Goal: Transaction & Acquisition: Purchase product/service

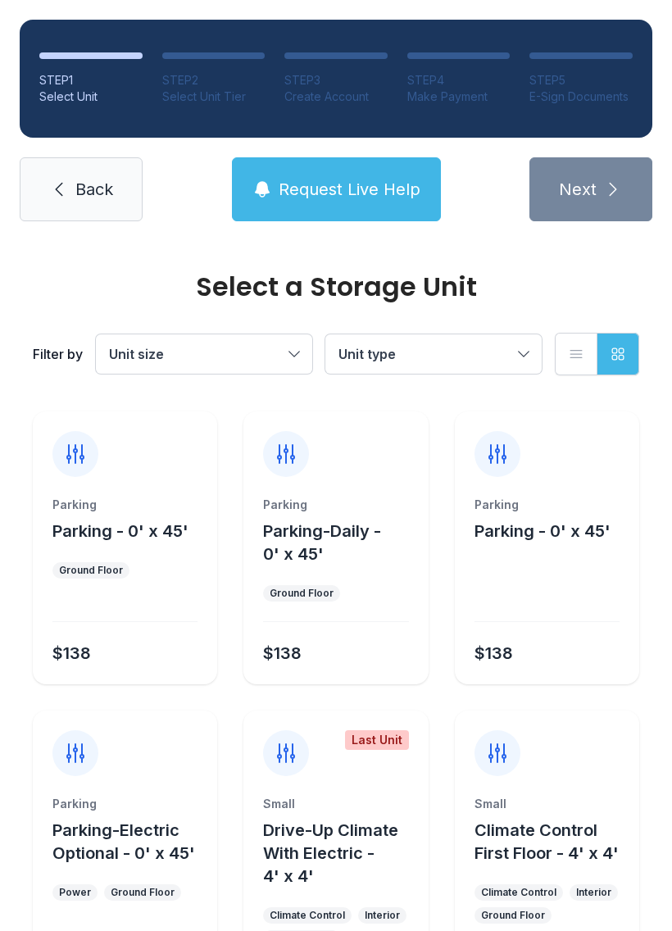
click at [73, 181] on link "Back" at bounding box center [81, 189] width 123 height 64
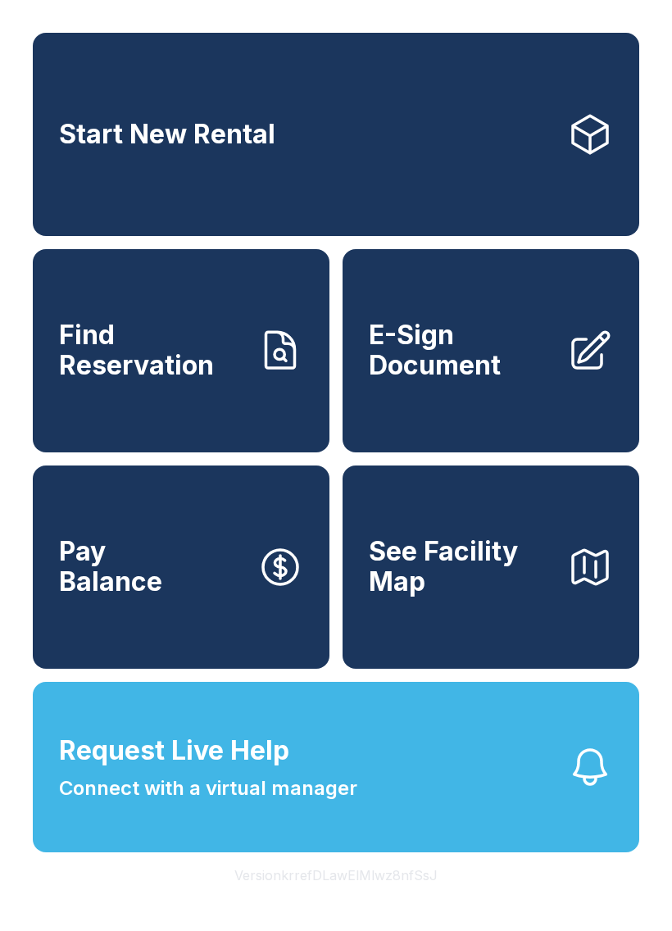
click at [227, 409] on link "Find Reservation" at bounding box center [181, 350] width 297 height 203
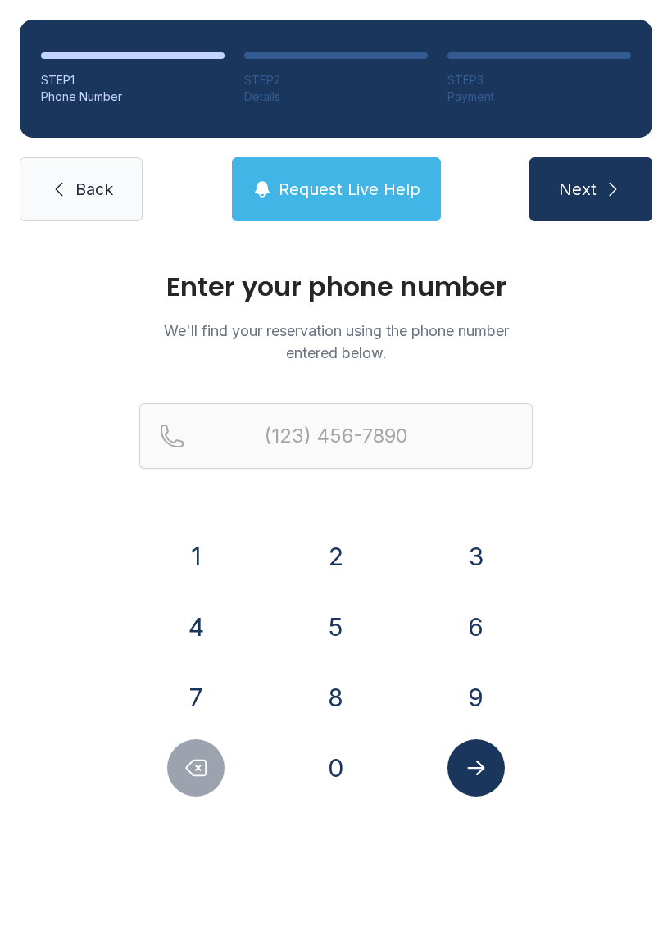
click at [102, 198] on span "Back" at bounding box center [94, 189] width 38 height 23
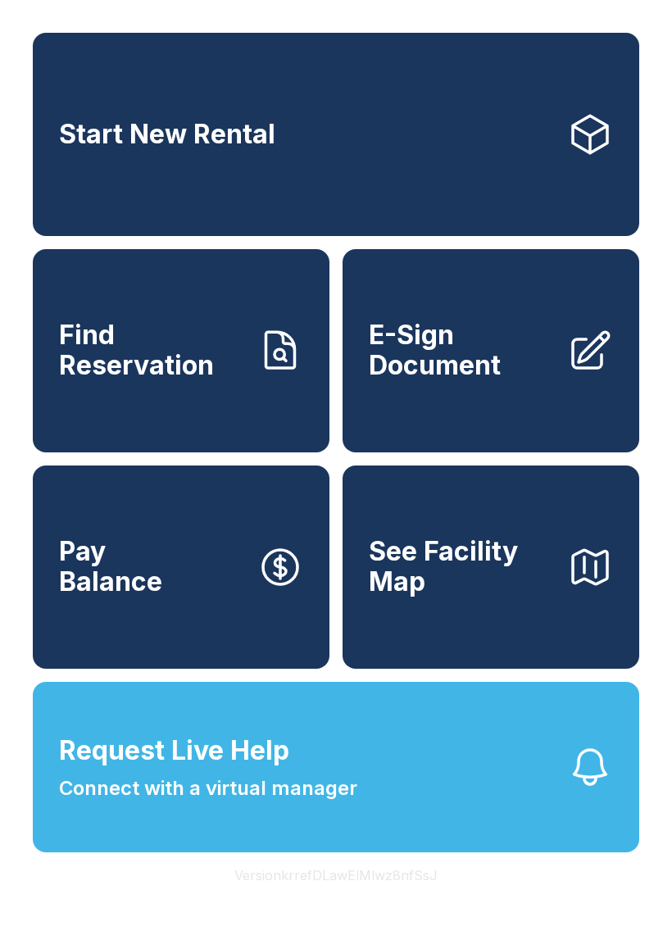
click at [306, 171] on link "Start New Rental" at bounding box center [336, 134] width 607 height 203
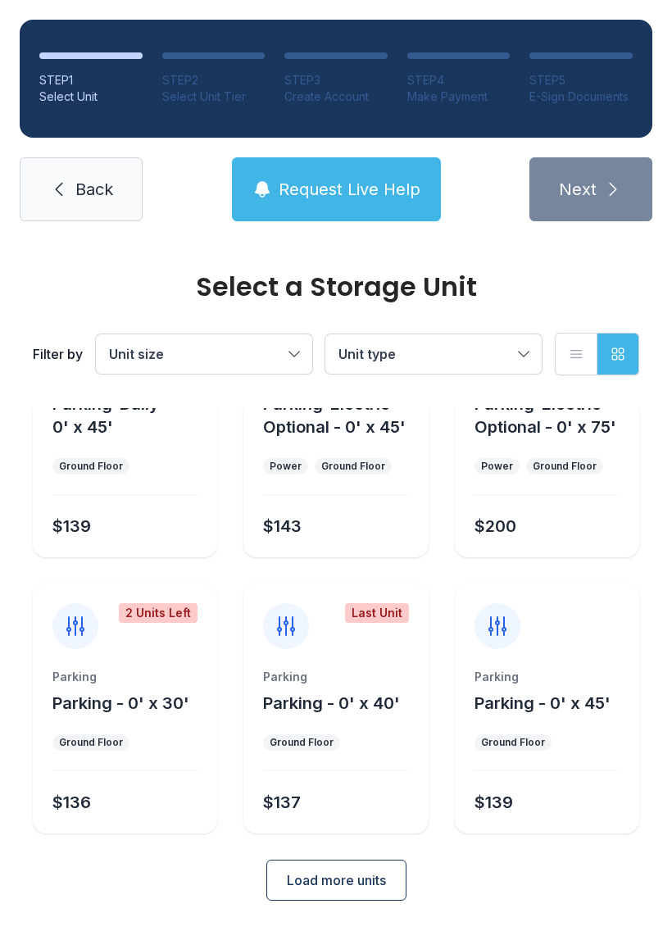
scroll to position [126, 0]
click at [370, 879] on span "Load more units" at bounding box center [336, 881] width 99 height 20
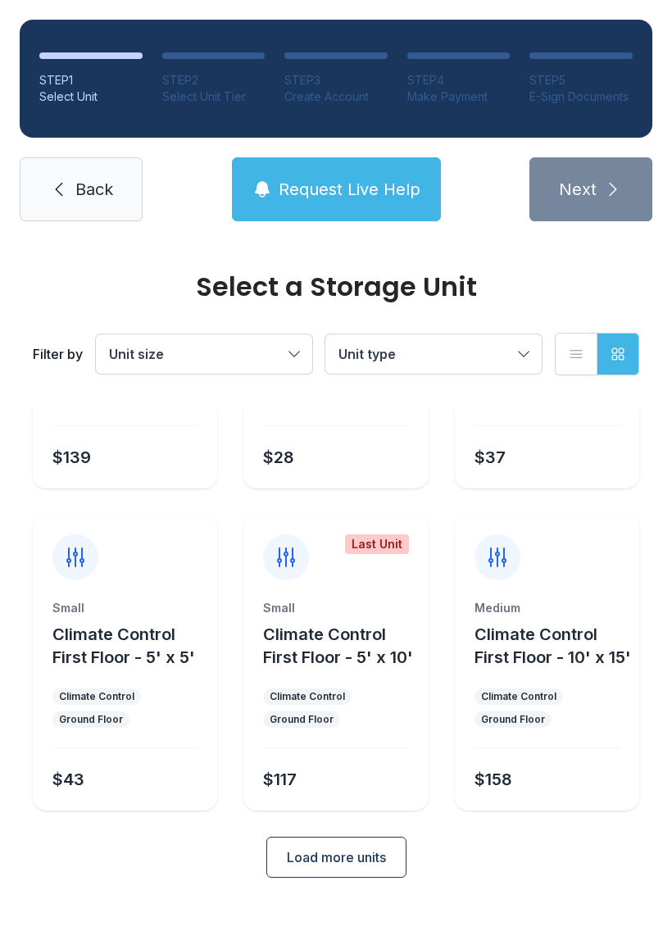
scroll to position [816, 0]
click at [362, 782] on div "Small Climate Control First Floor - 5' x 10' Climate Control Ground Floor $117" at bounding box center [335, 706] width 184 height 211
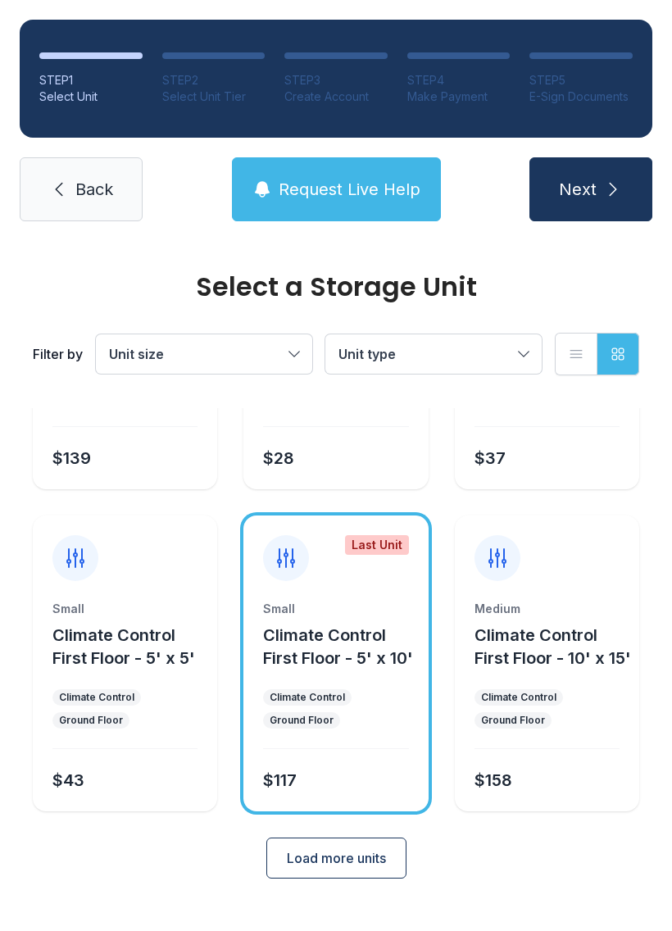
click at [348, 668] on button "Climate Control First Floor - 5' x 10'" at bounding box center [342, 647] width 158 height 46
click at [360, 779] on div "Small Climate Control First Floor - 5' x 10' Climate Control Ground Floor $117" at bounding box center [335, 706] width 184 height 211
click at [357, 742] on div "Small Climate Control First Floor - 5' x 10' Climate Control Ground Floor $117" at bounding box center [335, 706] width 184 height 211
click at [389, 552] on div "Last Unit" at bounding box center [377, 545] width 64 height 20
click at [383, 688] on div "Small Climate Control First Floor - 5' x 10' Climate Control Ground Floor $117" at bounding box center [335, 706] width 184 height 211
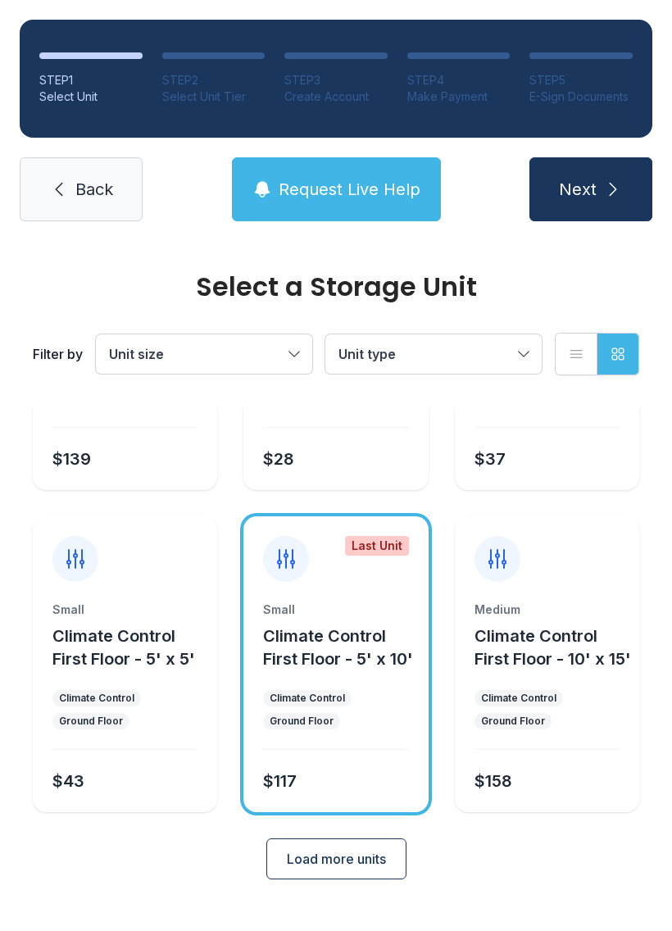
click at [398, 669] on button "Climate Control First Floor - 5' x 10'" at bounding box center [342, 648] width 158 height 46
click at [353, 871] on button "Load more units" at bounding box center [336, 859] width 140 height 41
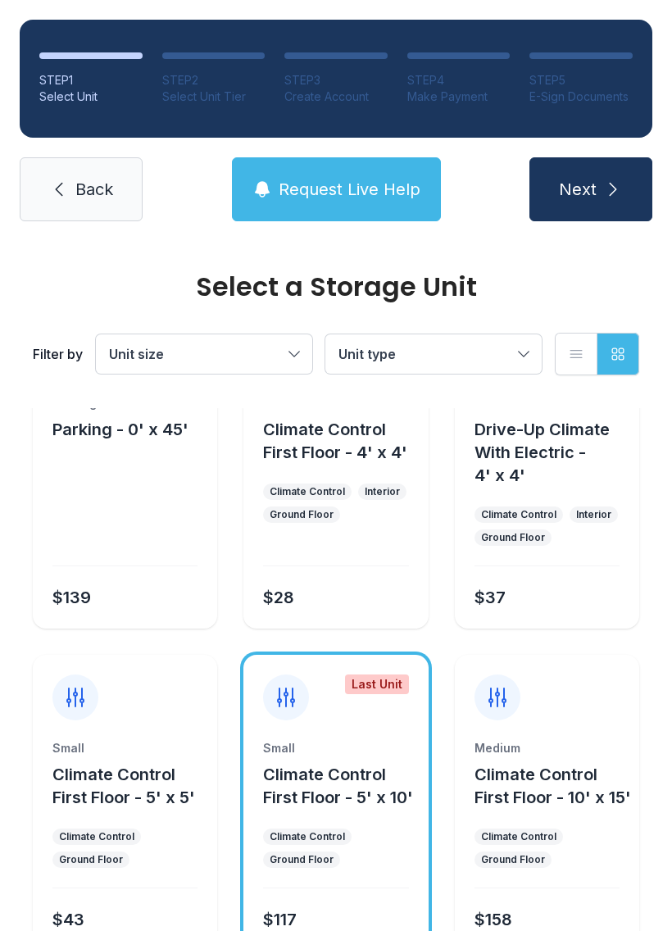
scroll to position [700, 0]
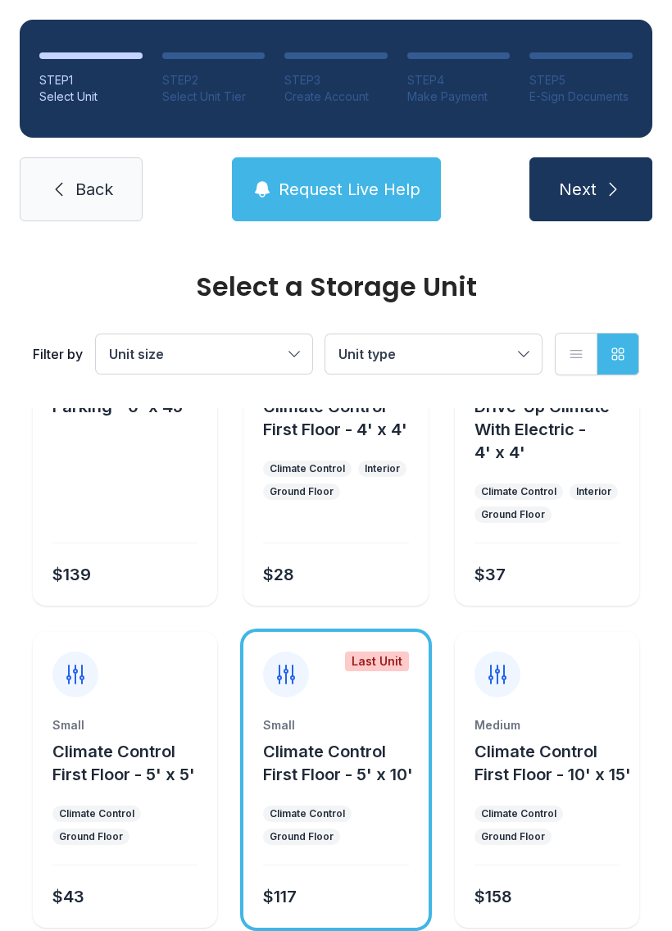
click at [246, 346] on span "Unit size" at bounding box center [196, 354] width 174 height 20
click at [213, 431] on label "Medium" at bounding box center [204, 438] width 177 height 20
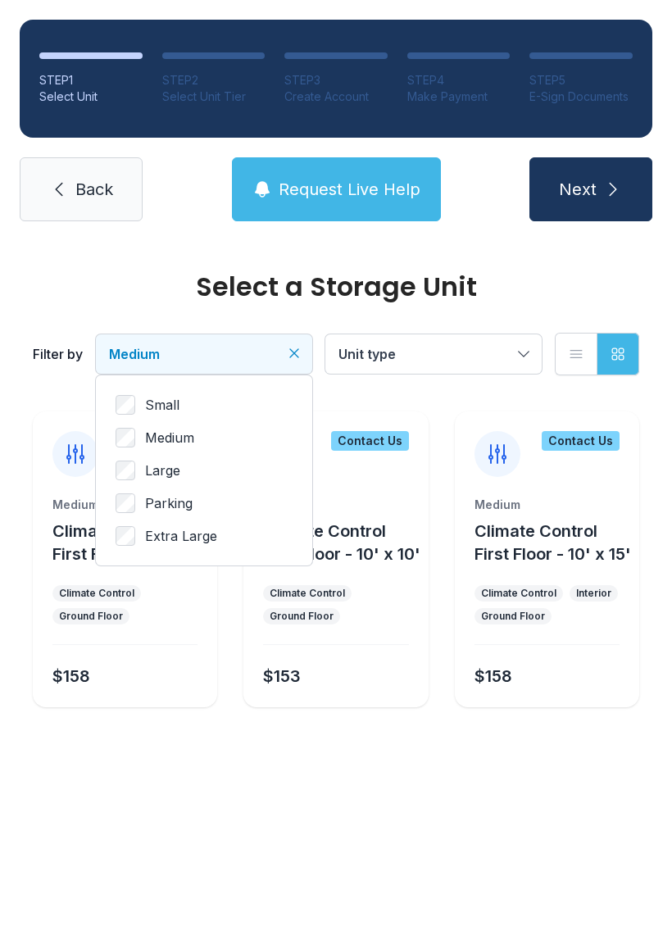
scroll to position [0, 0]
click at [159, 398] on span "Small" at bounding box center [162, 405] width 34 height 20
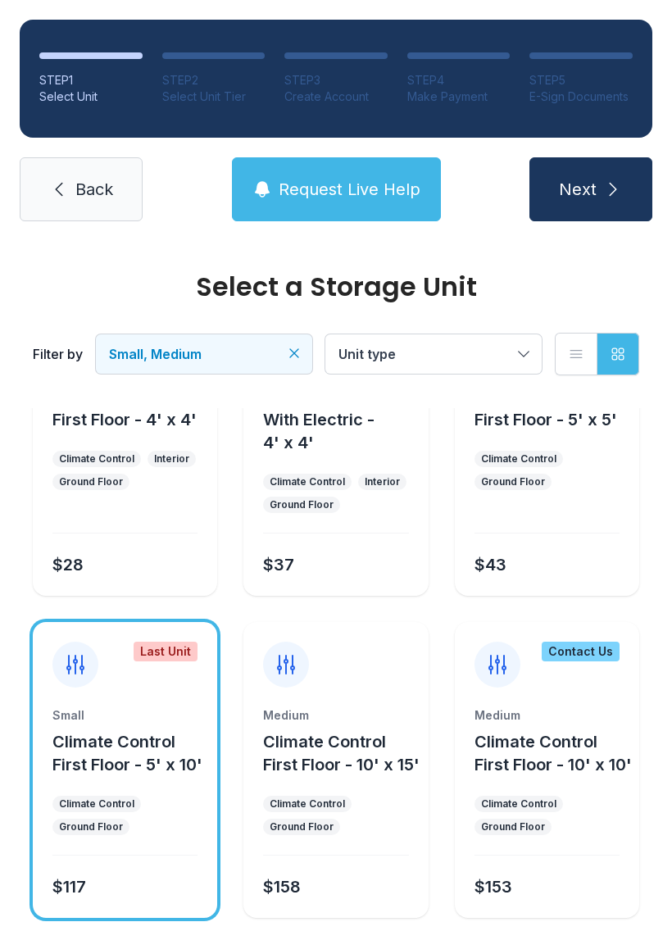
scroll to position [138, 0]
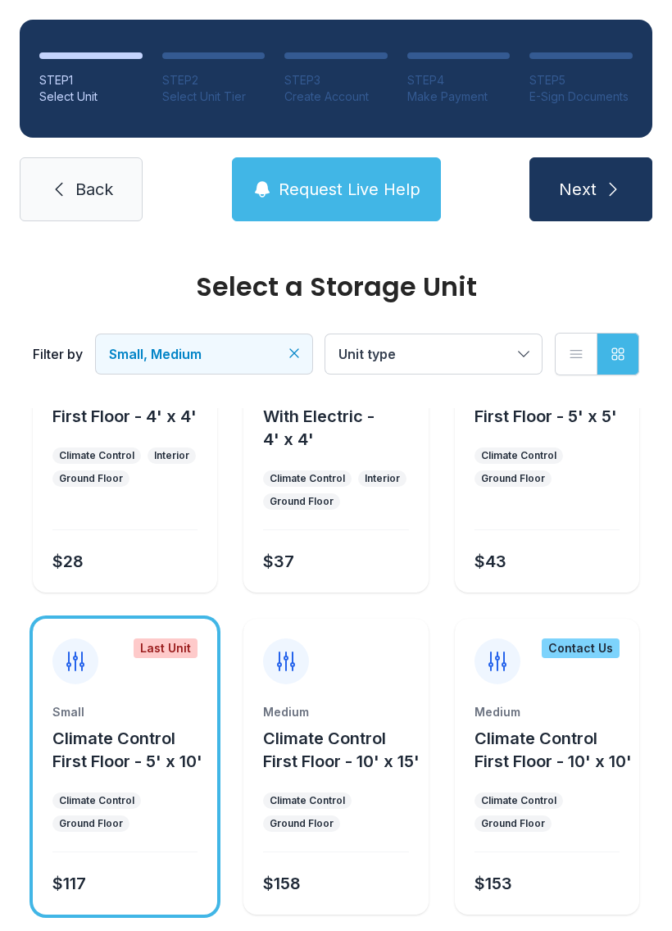
click at [461, 357] on span "Unit type" at bounding box center [426, 354] width 174 height 20
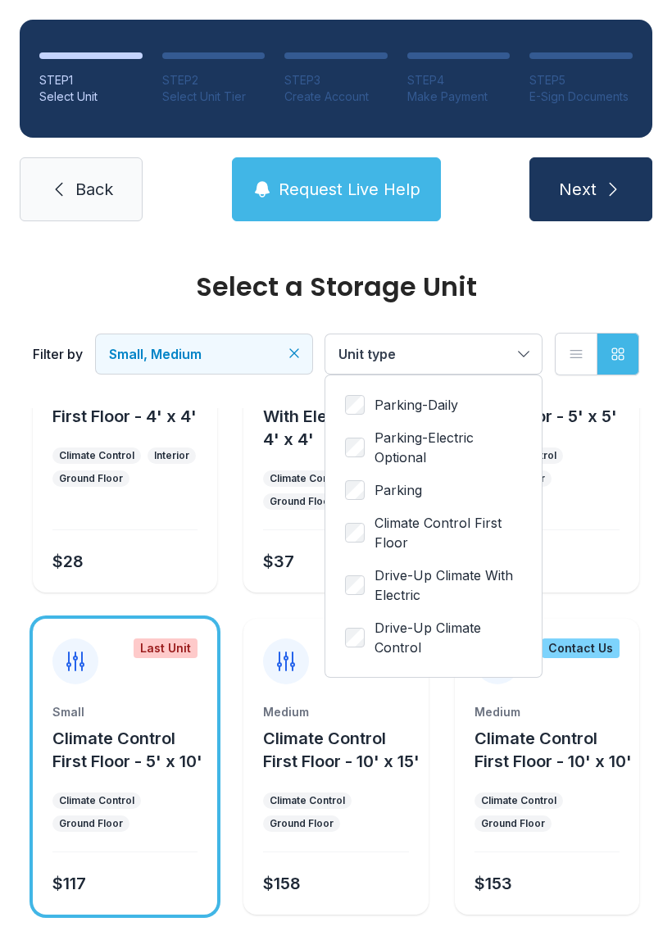
click at [375, 535] on label "Climate Control First Floor" at bounding box center [433, 532] width 177 height 39
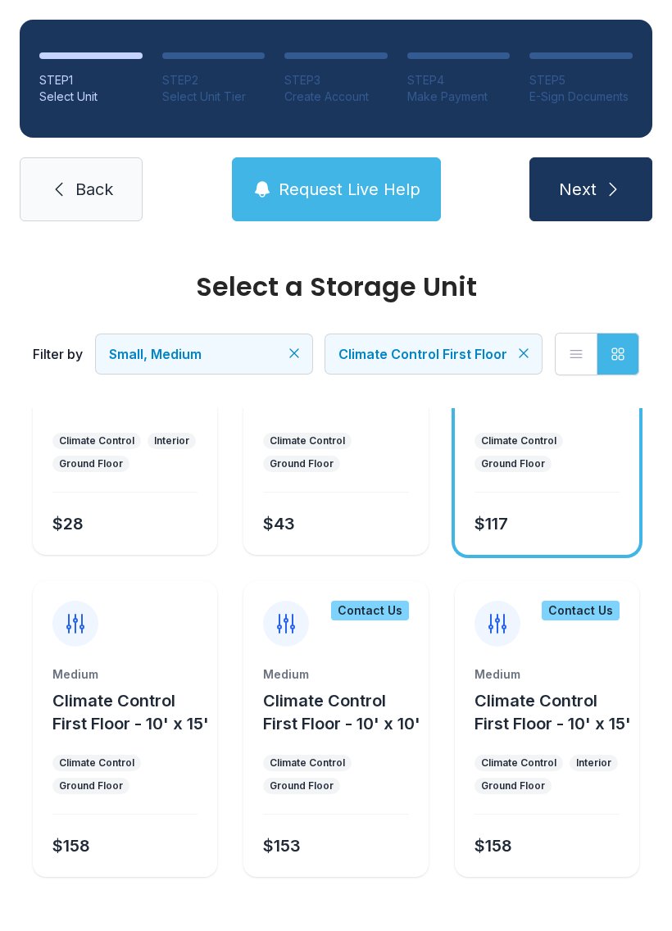
scroll to position [151, 0]
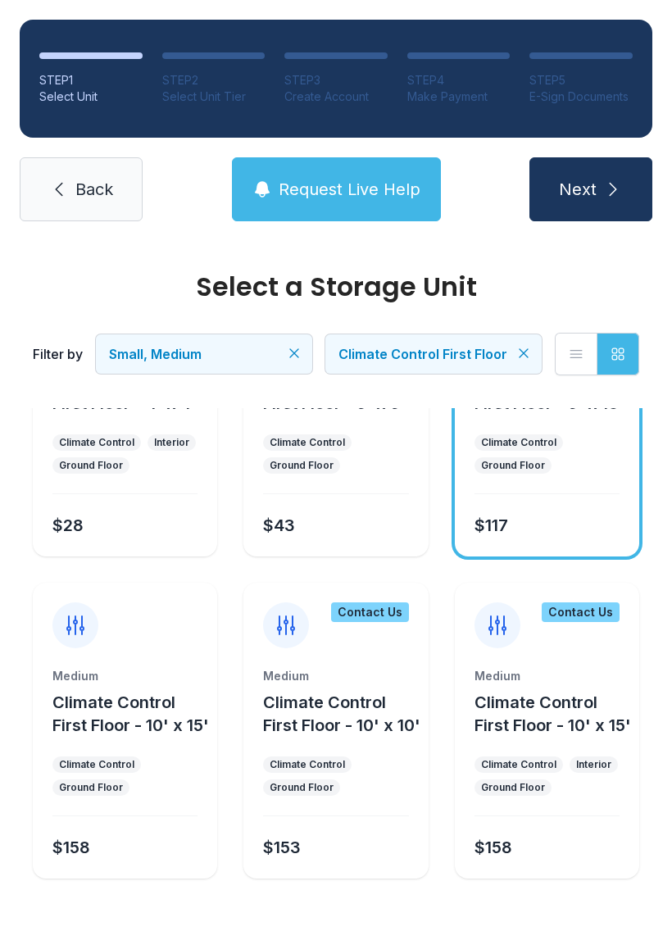
click at [558, 675] on div "Medium" at bounding box center [547, 676] width 145 height 16
click at [579, 169] on button "Next" at bounding box center [590, 189] width 123 height 64
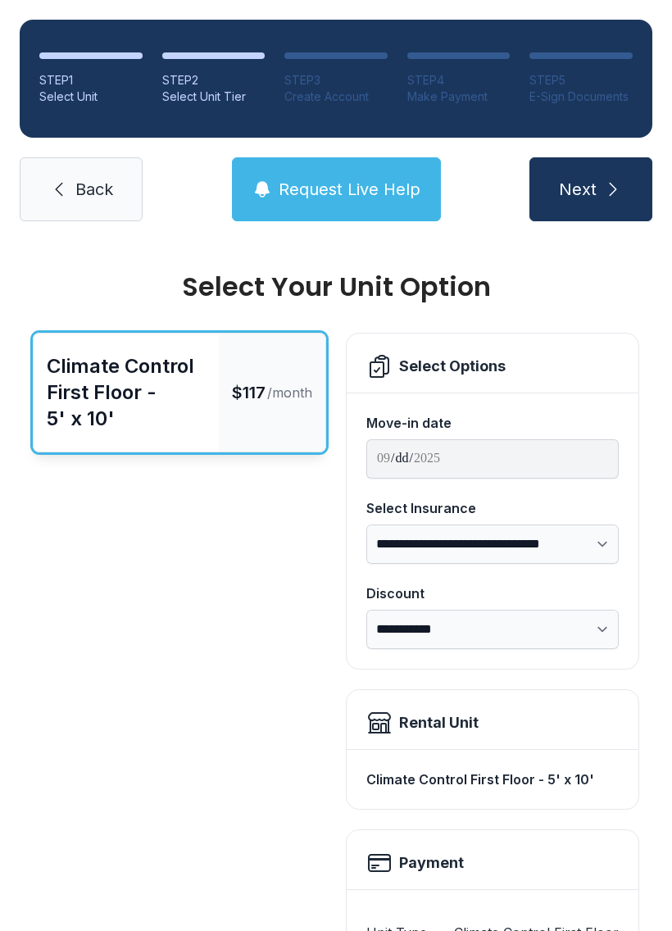
click at [334, 204] on button "Request Live Help" at bounding box center [336, 189] width 209 height 64
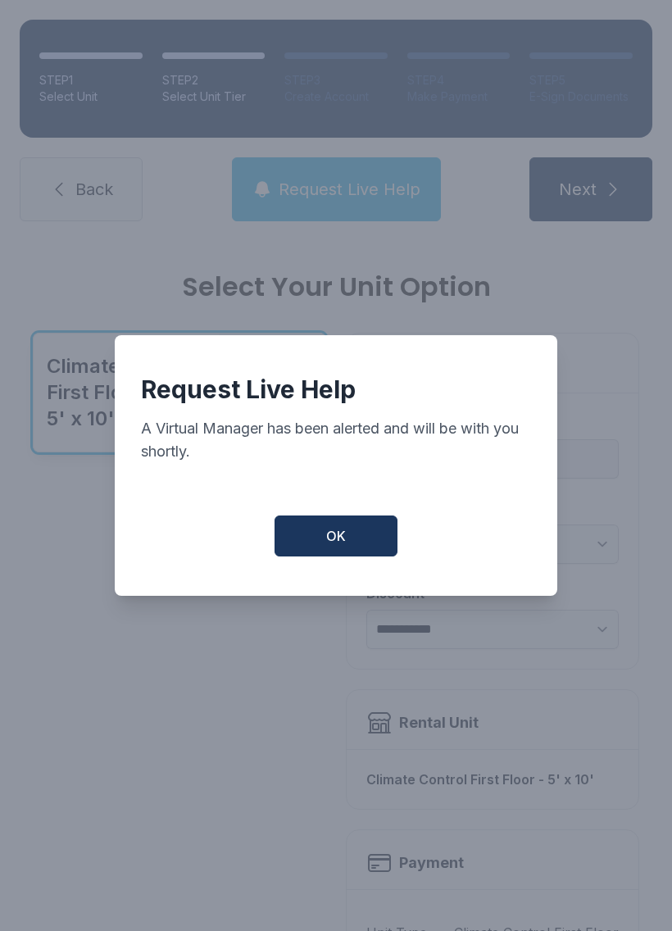
click at [344, 525] on button "OK" at bounding box center [336, 536] width 123 height 41
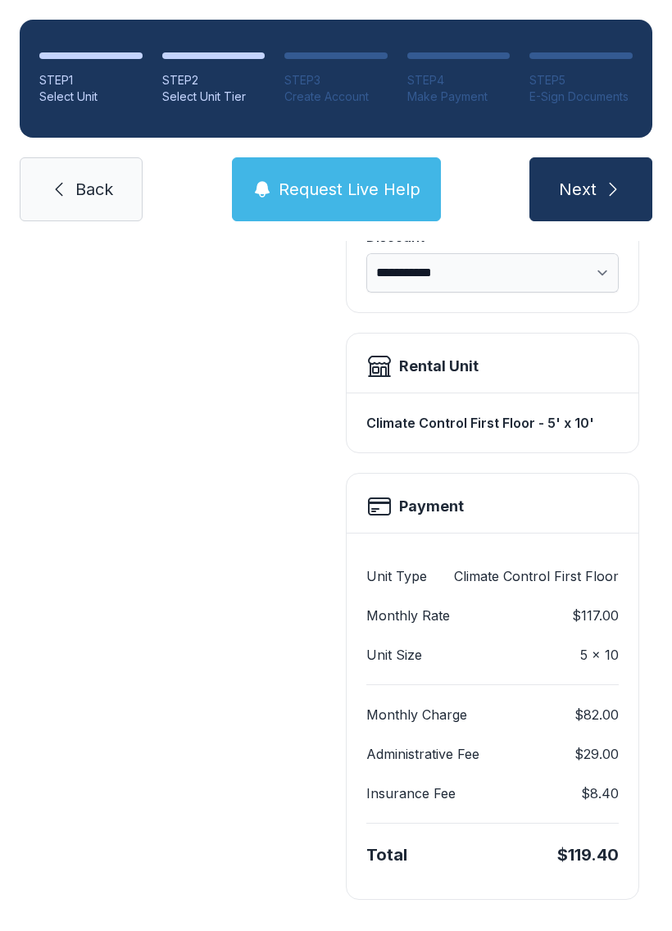
scroll to position [355, 0]
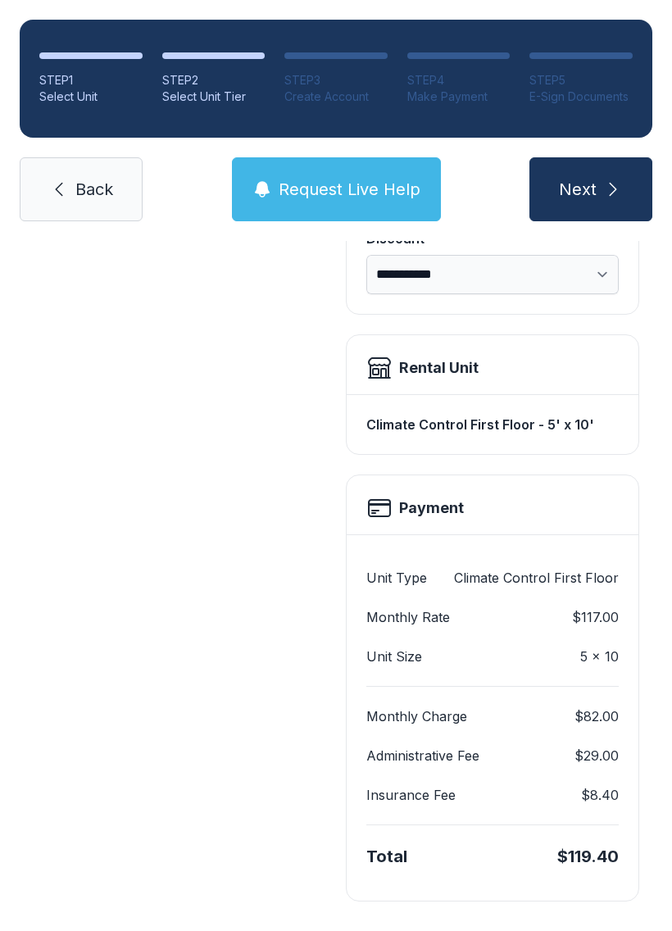
click at [119, 214] on link "Back" at bounding box center [81, 189] width 123 height 64
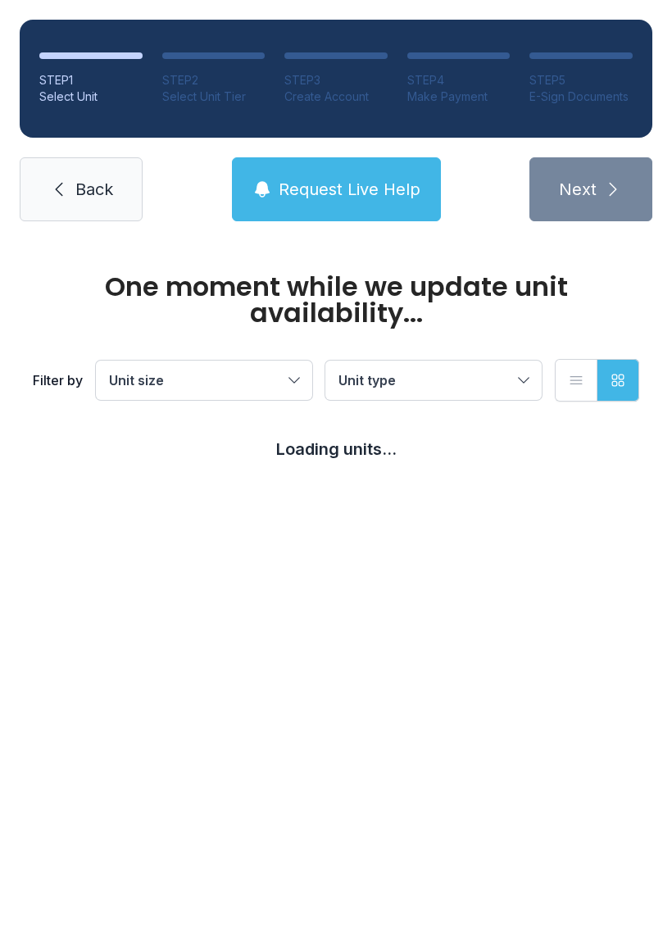
click at [118, 214] on link "Back" at bounding box center [81, 189] width 123 height 64
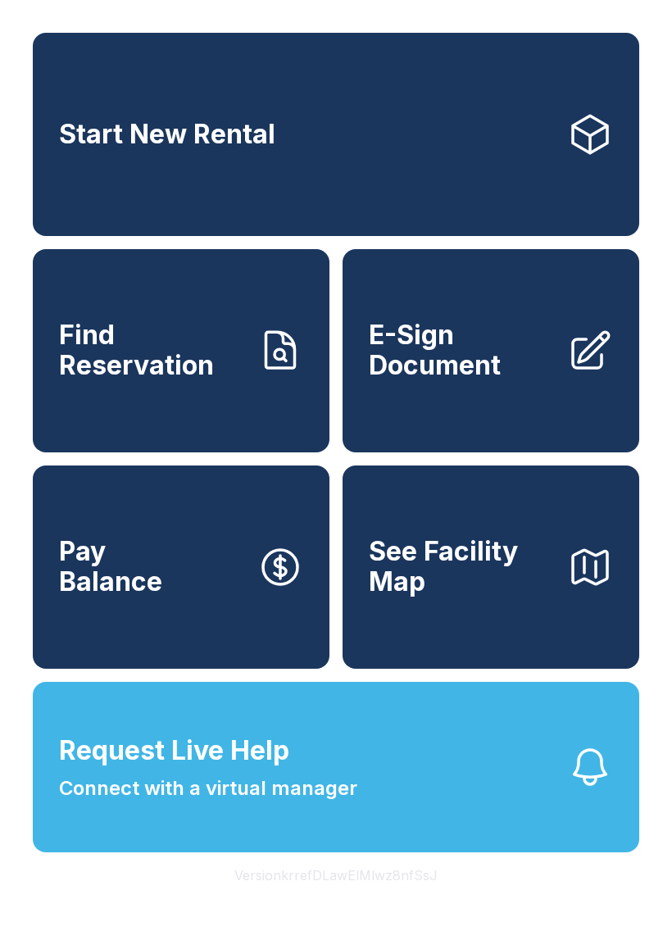
click at [92, 196] on link "Start New Rental" at bounding box center [336, 134] width 607 height 203
click at [87, 207] on link "Start New Rental" at bounding box center [336, 134] width 607 height 203
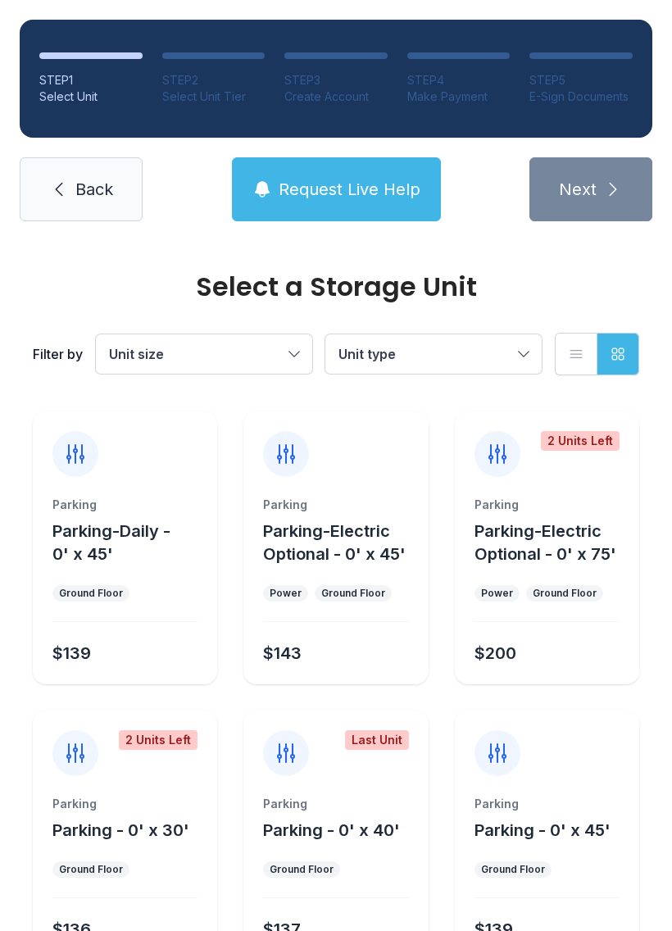
click at [383, 198] on span "Request Live Help" at bounding box center [350, 189] width 142 height 23
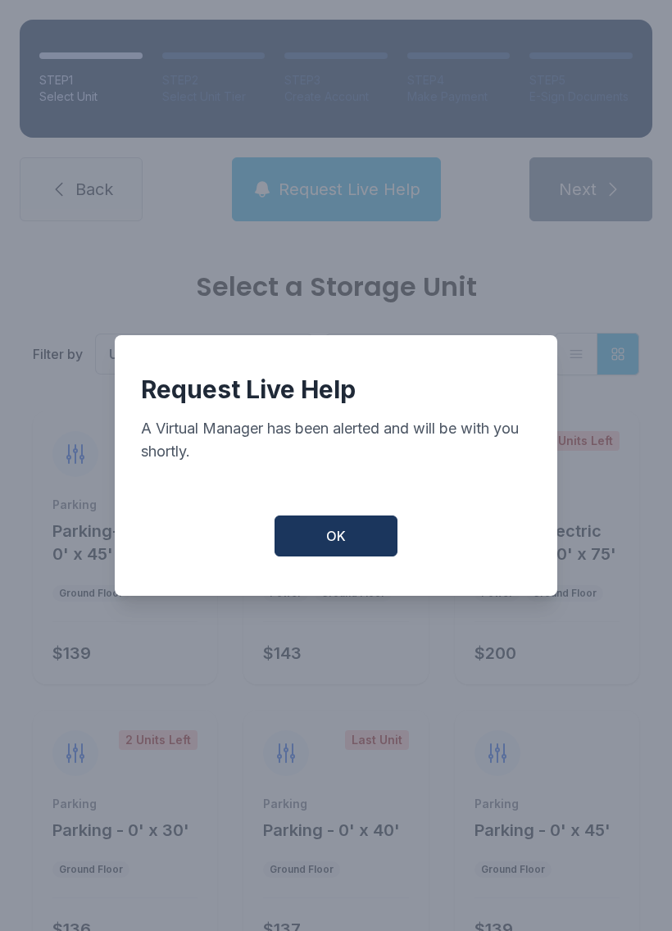
click at [369, 535] on button "OK" at bounding box center [336, 536] width 123 height 41
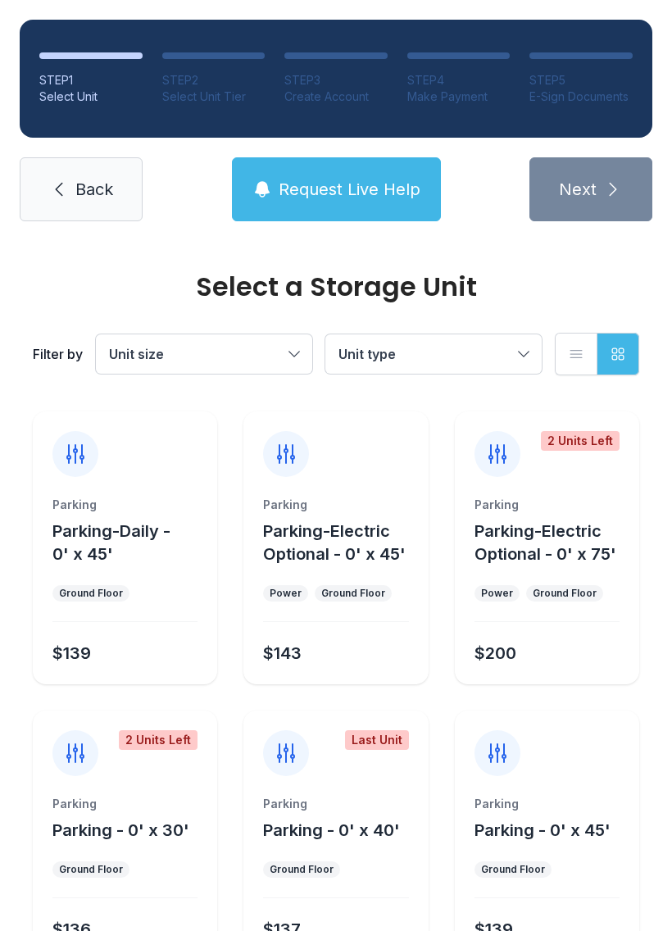
click at [374, 193] on span "Request Live Help" at bounding box center [350, 189] width 142 height 23
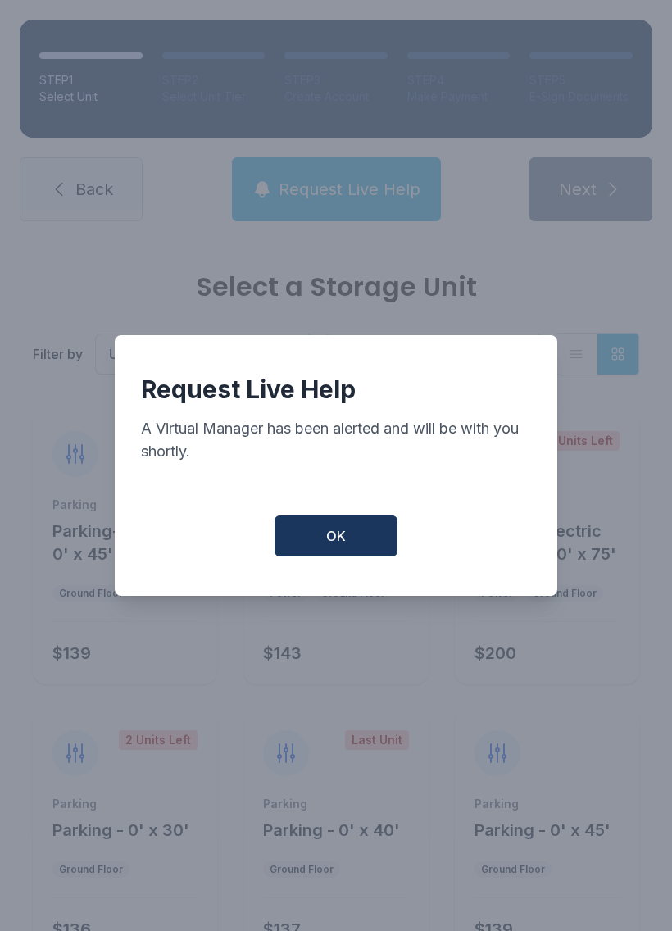
click at [355, 532] on button "OK" at bounding box center [336, 536] width 123 height 41
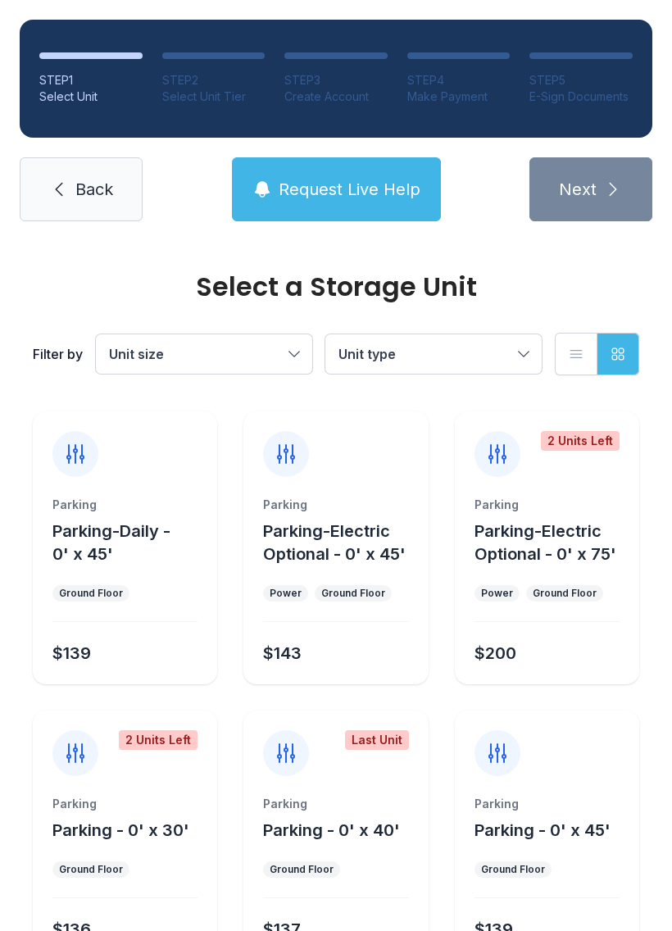
click at [331, 186] on span "Request Live Help" at bounding box center [350, 189] width 142 height 23
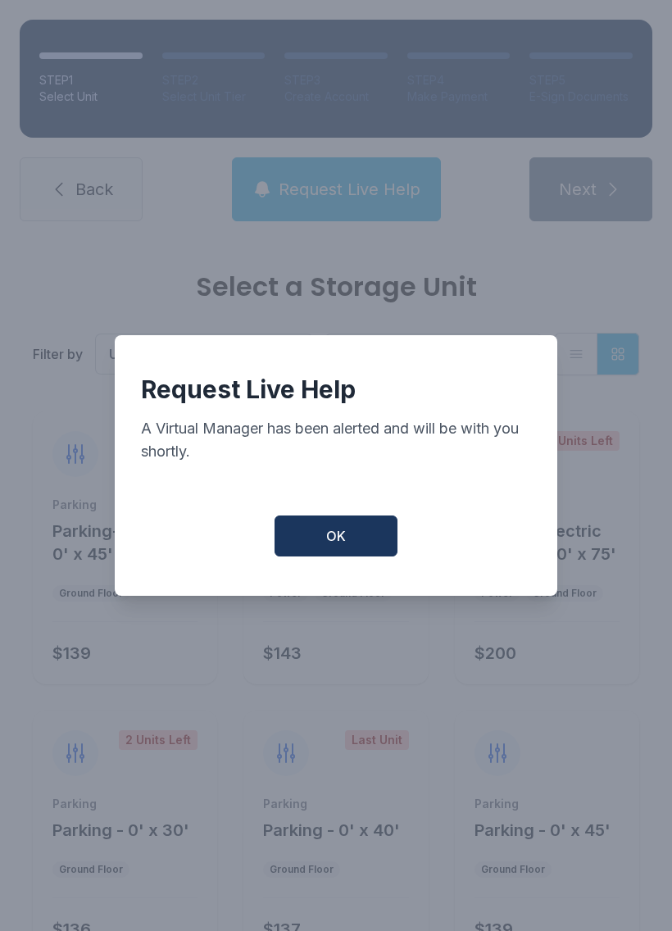
click at [342, 528] on button "OK" at bounding box center [336, 536] width 123 height 41
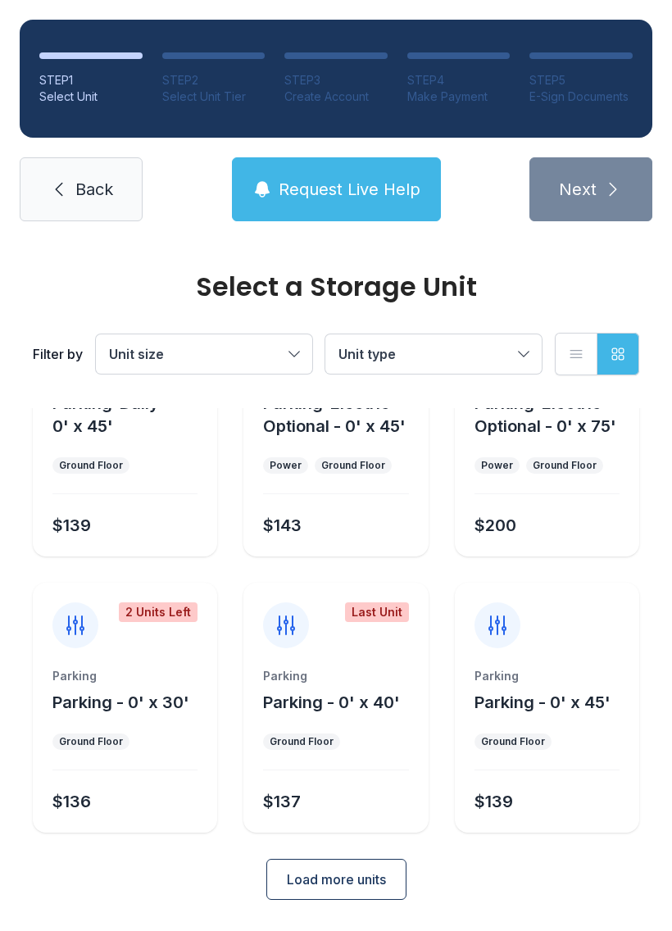
scroll to position [126, 0]
